Goal: Task Accomplishment & Management: Use online tool/utility

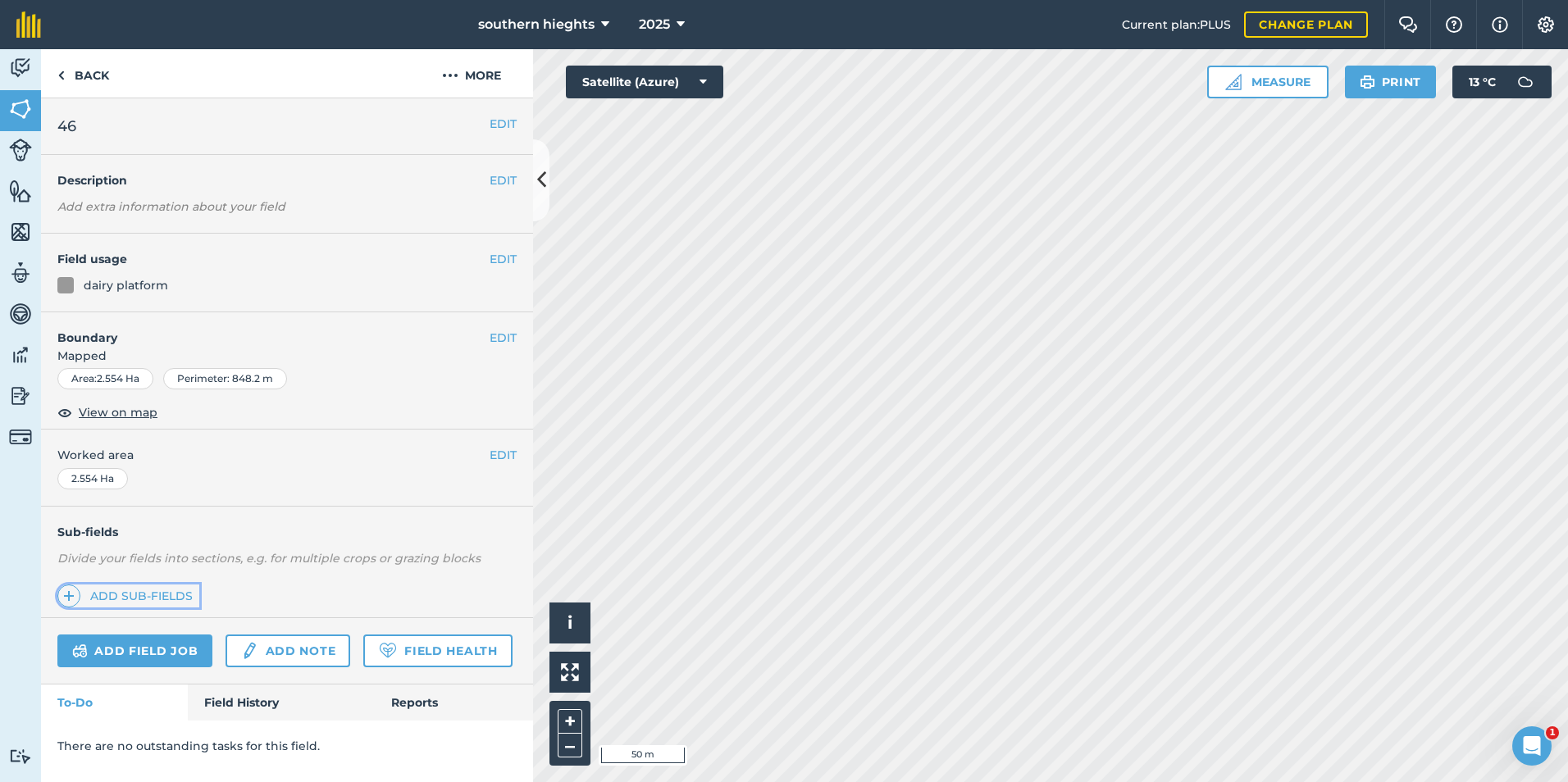
click at [176, 603] on link "Add sub-fields" at bounding box center [128, 596] width 142 height 23
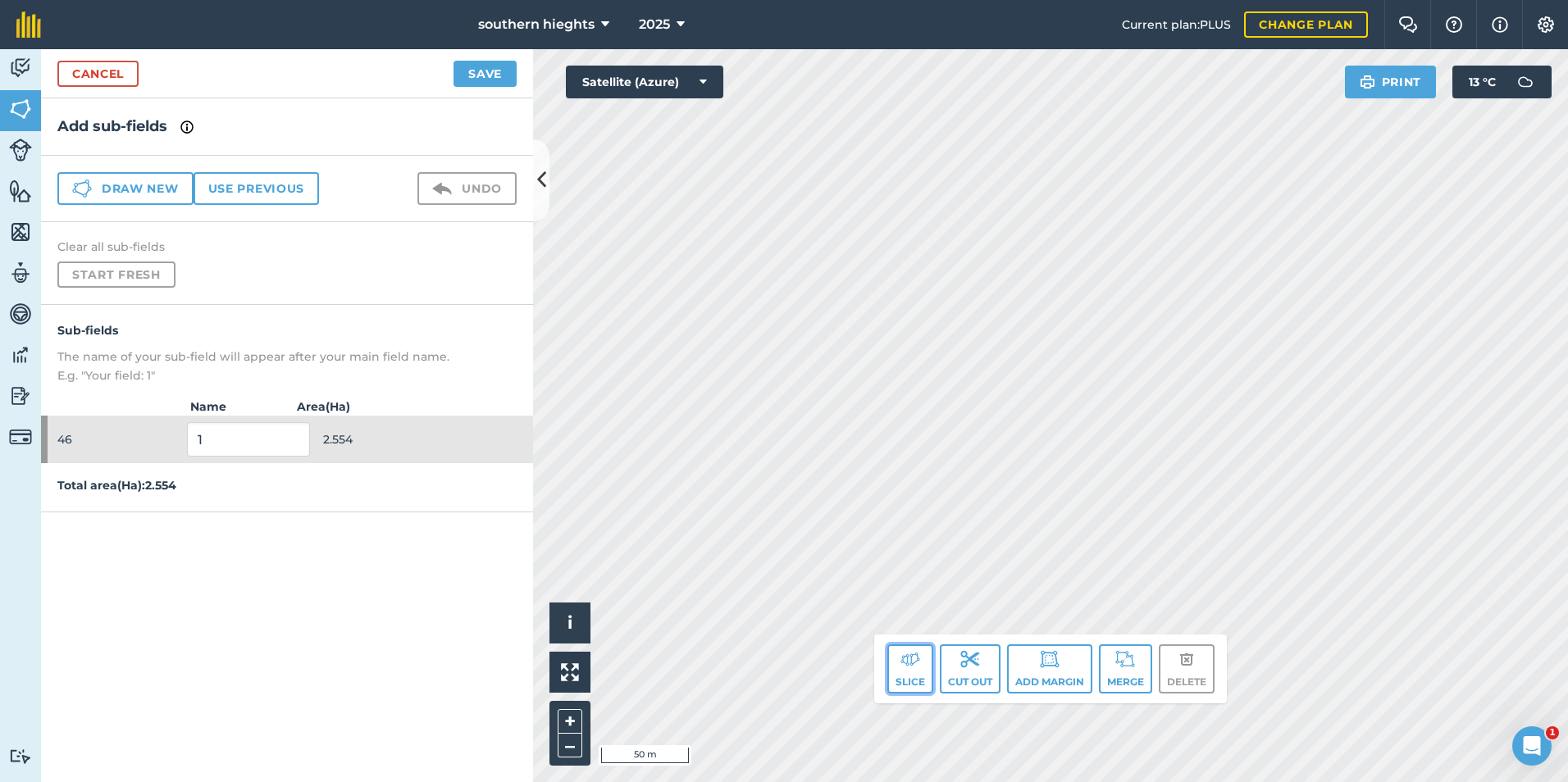
click at [901, 658] on img at bounding box center [910, 659] width 20 height 20
click at [918, 670] on button "Slice" at bounding box center [910, 669] width 46 height 49
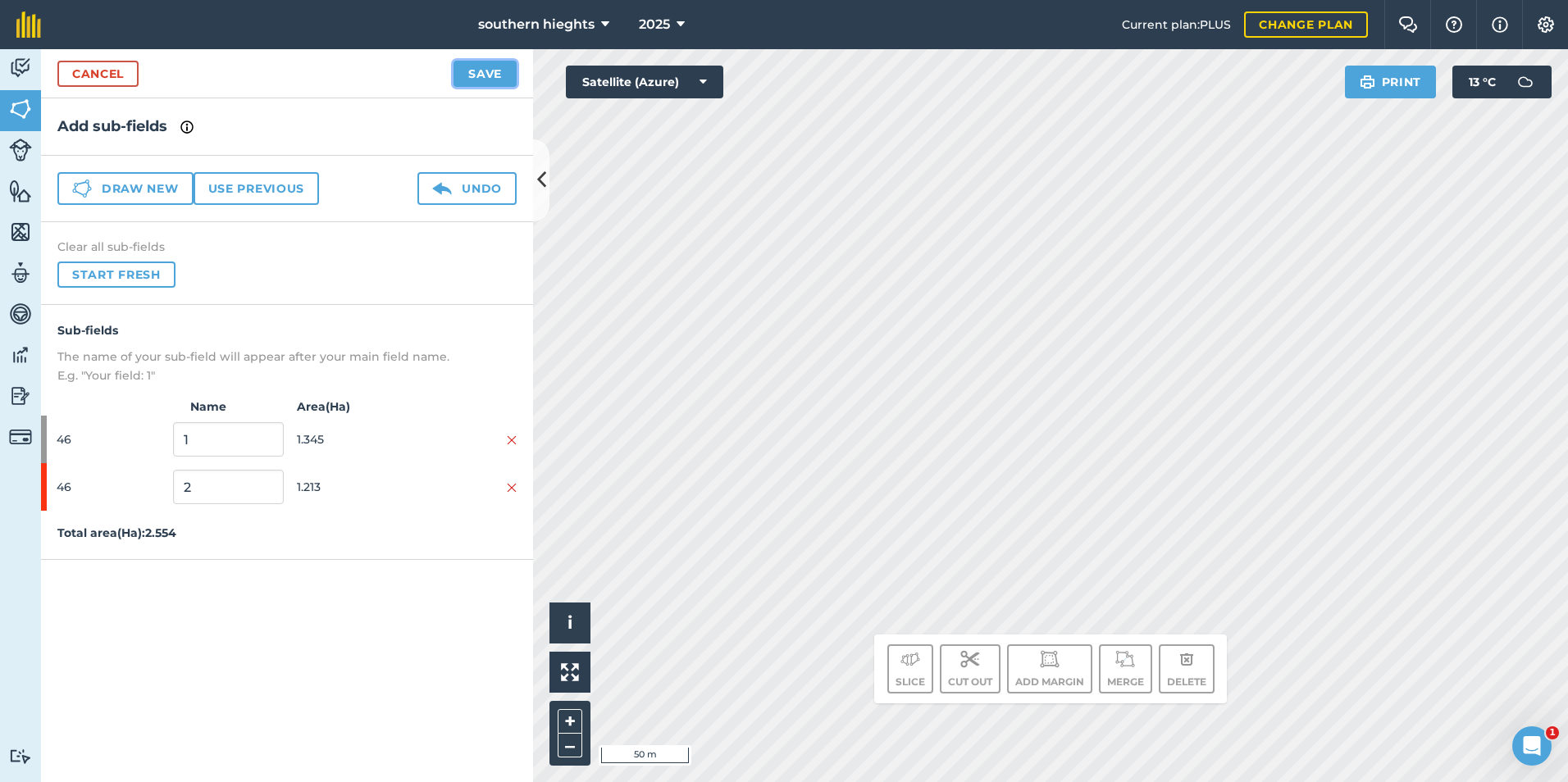
click at [487, 83] on button "Save" at bounding box center [485, 74] width 64 height 27
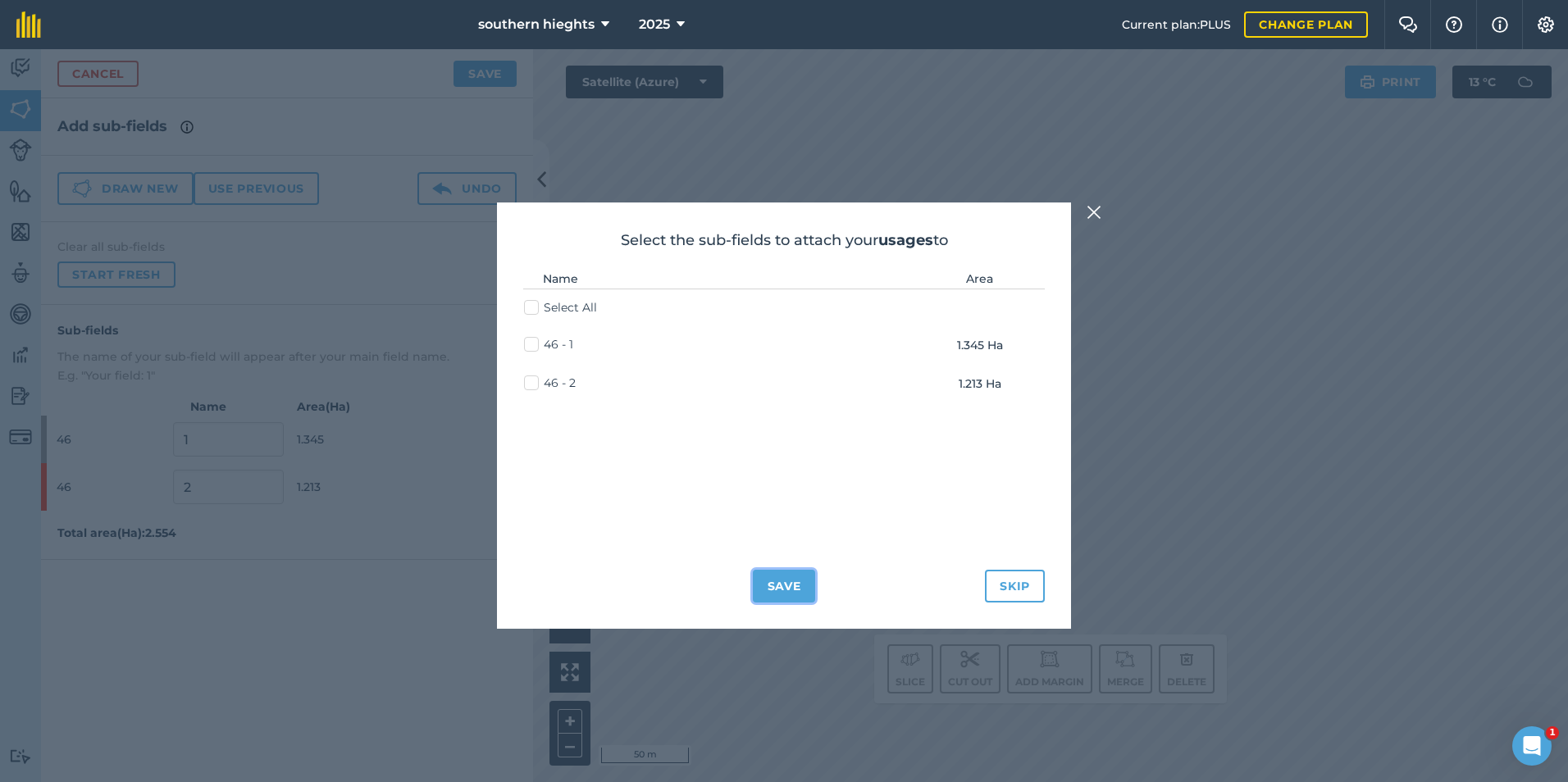
click at [765, 579] on button "Save" at bounding box center [785, 586] width 64 height 33
